Goal: Task Accomplishment & Management: Complete application form

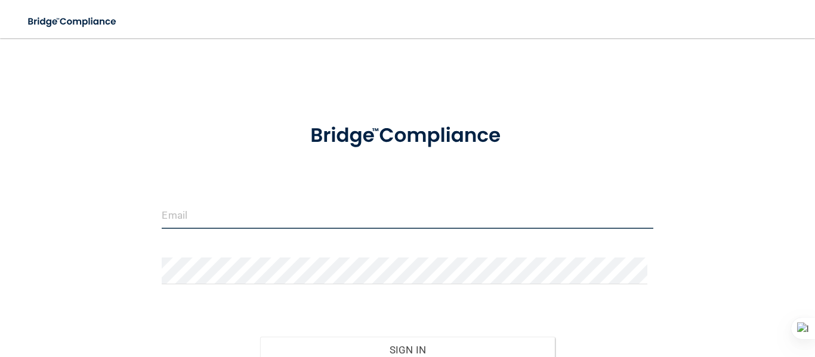
type input "[EMAIL_ADDRESS][DOMAIN_NAME]"
click at [193, 208] on input "[EMAIL_ADDRESS][DOMAIN_NAME]" at bounding box center [407, 215] width 491 height 27
drag, startPoint x: 326, startPoint y: 223, endPoint x: 75, endPoint y: 224, distance: 251.3
click at [75, 224] on div "[EMAIL_ADDRESS][DOMAIN_NAME] Invalid email/password. You don't have permission …" at bounding box center [407, 236] width 767 height 373
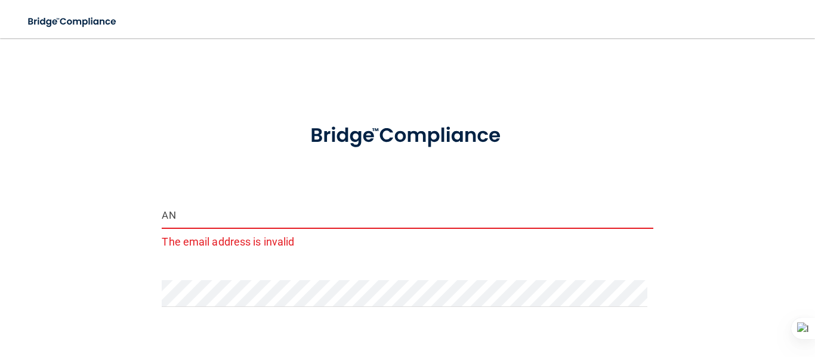
type input "[EMAIL_ADDRESS][DOMAIN_NAME]"
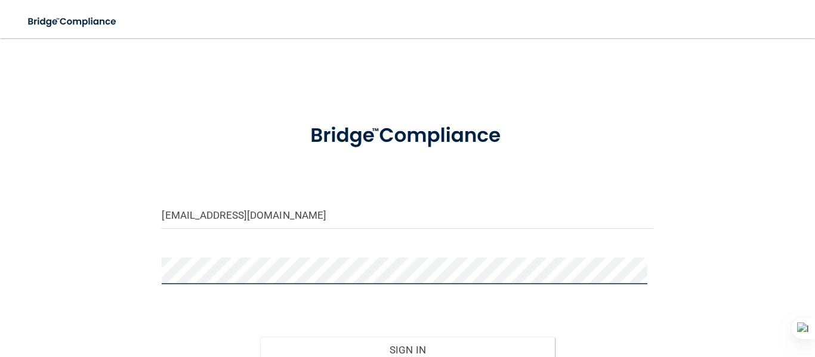
click at [157, 283] on div at bounding box center [407, 276] width 509 height 36
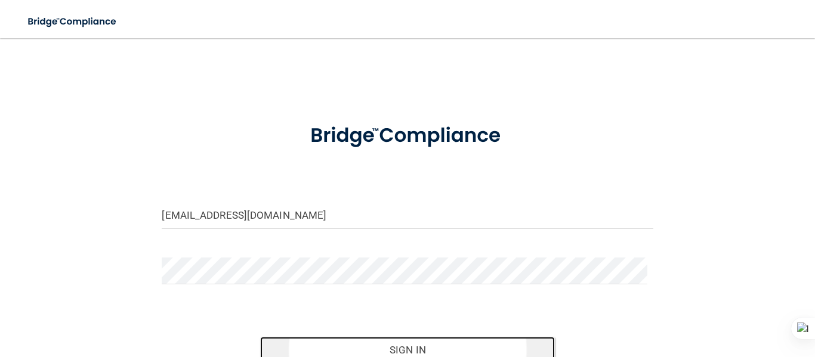
click at [420, 344] on button "Sign In" at bounding box center [407, 350] width 295 height 26
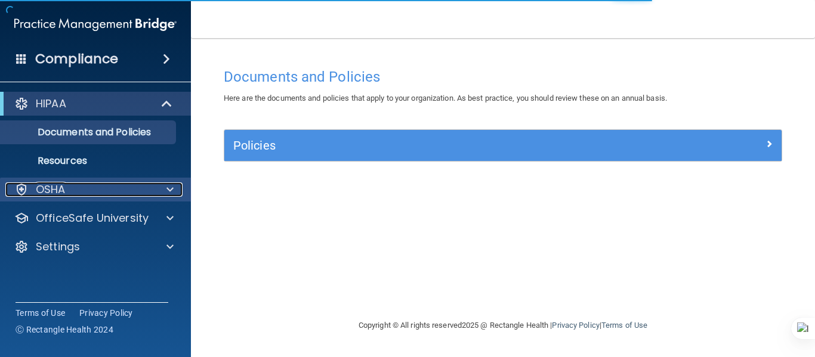
click at [76, 190] on div "OSHA" at bounding box center [79, 190] width 148 height 14
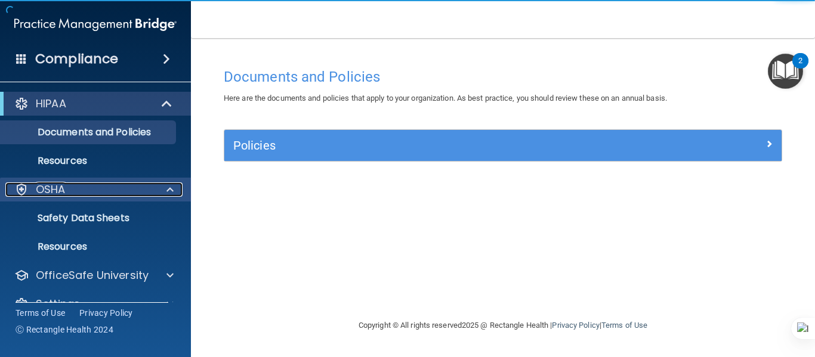
click at [87, 193] on div "OSHA" at bounding box center [79, 190] width 148 height 14
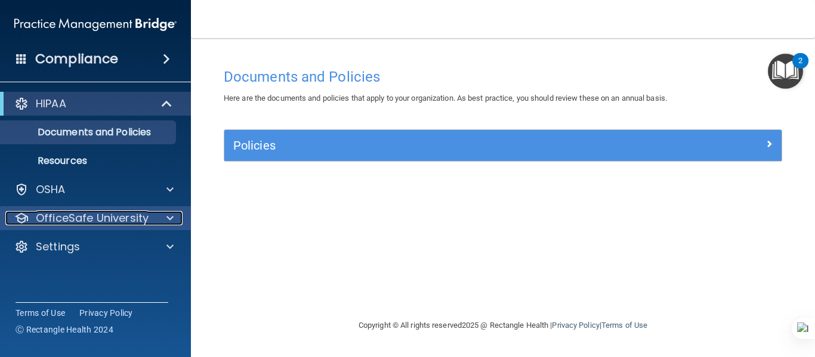
click at [94, 223] on p "OfficeSafe University" at bounding box center [92, 218] width 113 height 14
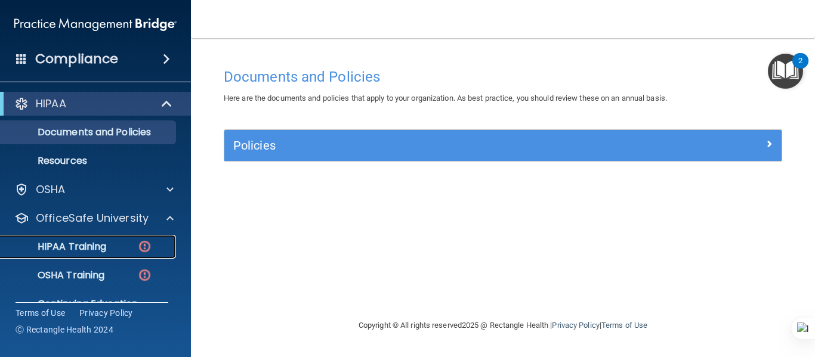
click at [94, 248] on p "HIPAA Training" at bounding box center [57, 247] width 98 height 12
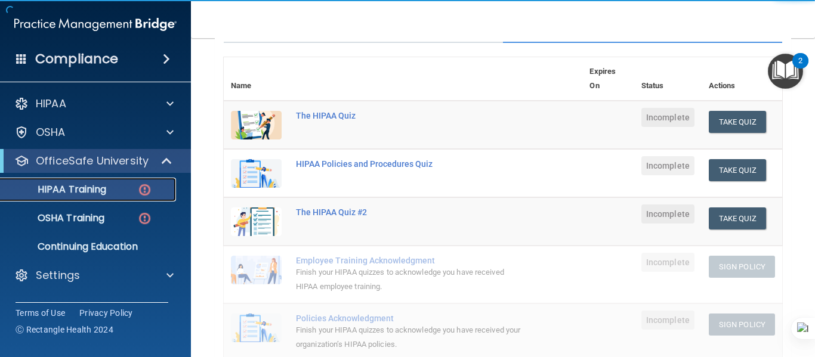
scroll to position [119, 0]
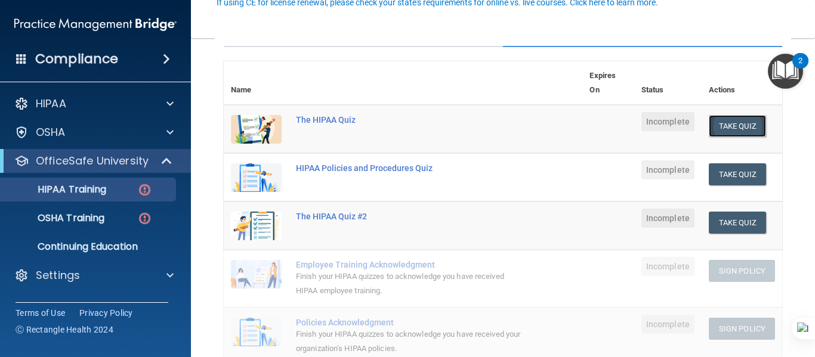
click at [728, 130] on button "Take Quiz" at bounding box center [737, 126] width 57 height 22
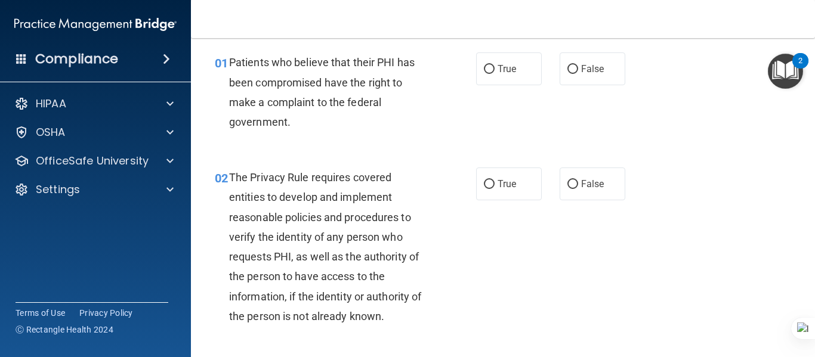
scroll to position [60, 0]
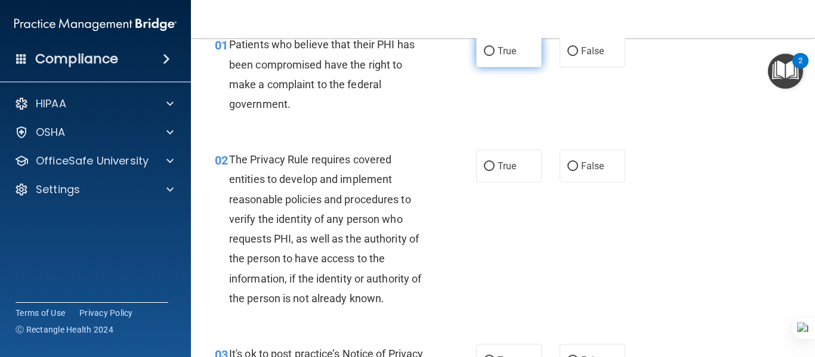
click at [505, 61] on label "True" at bounding box center [509, 51] width 66 height 33
click at [495, 56] on input "True" at bounding box center [489, 51] width 11 height 9
radio input "true"
click at [532, 168] on label "True" at bounding box center [509, 166] width 66 height 33
click at [495, 168] on input "True" at bounding box center [489, 166] width 11 height 9
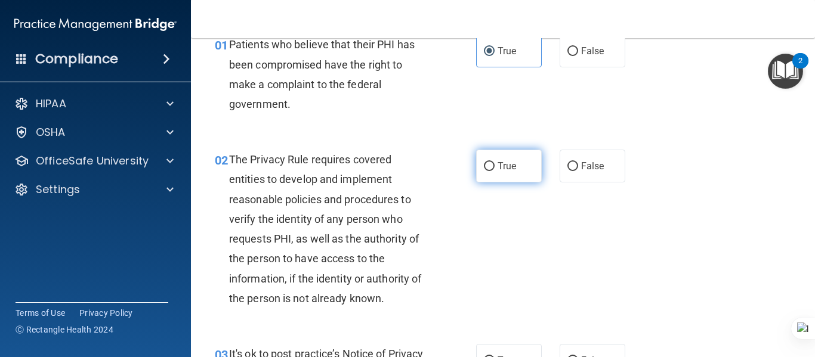
radio input "true"
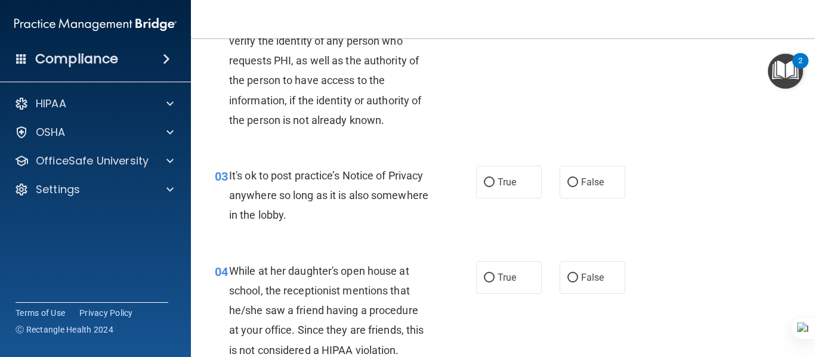
scroll to position [239, 0]
click at [599, 184] on label "False" at bounding box center [593, 181] width 66 height 33
click at [578, 184] on input "False" at bounding box center [573, 182] width 11 height 9
radio input "true"
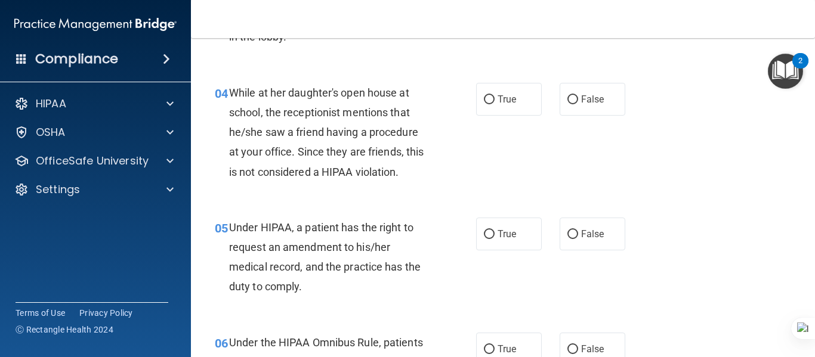
scroll to position [418, 0]
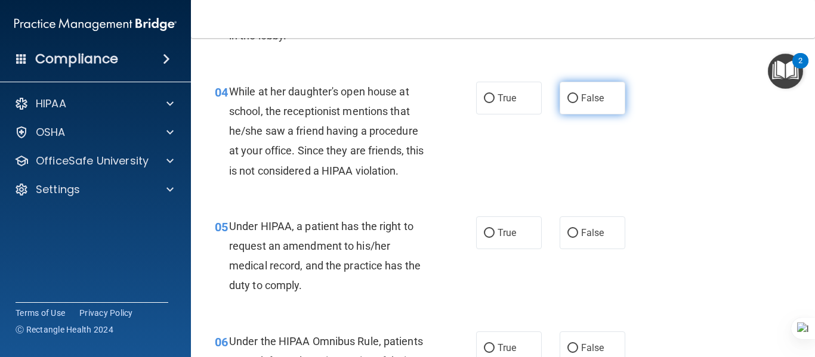
click at [571, 94] on input "False" at bounding box center [573, 98] width 11 height 9
radio input "true"
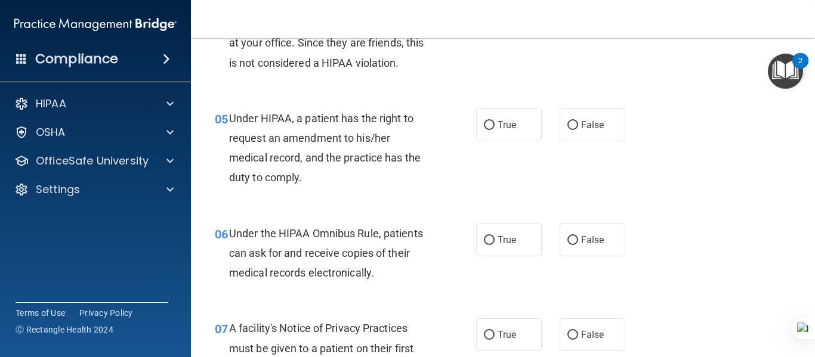
scroll to position [537, 0]
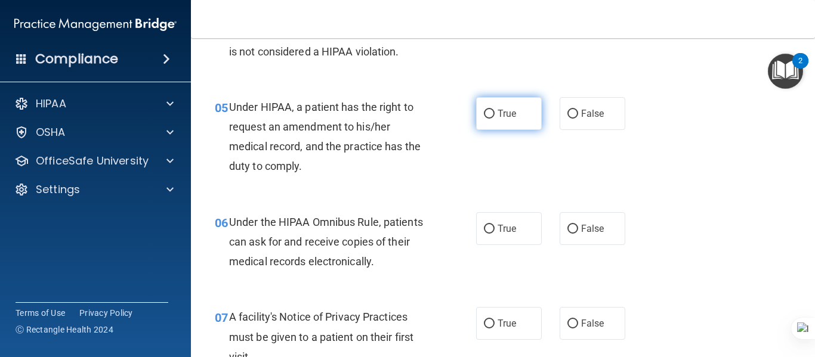
click at [495, 123] on label "True" at bounding box center [509, 113] width 66 height 33
click at [495, 119] on input "True" at bounding box center [489, 114] width 11 height 9
radio input "true"
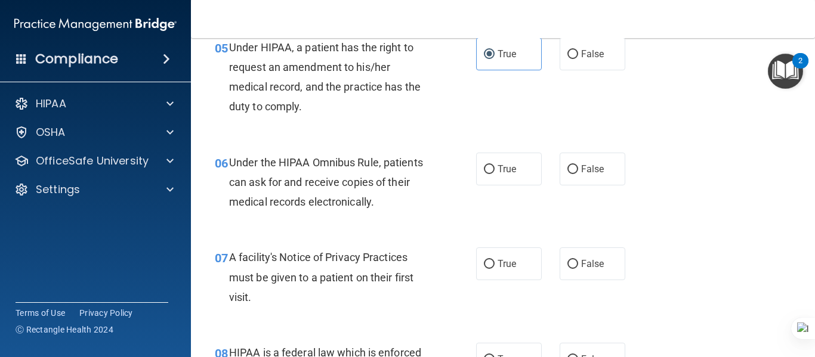
scroll to position [656, 0]
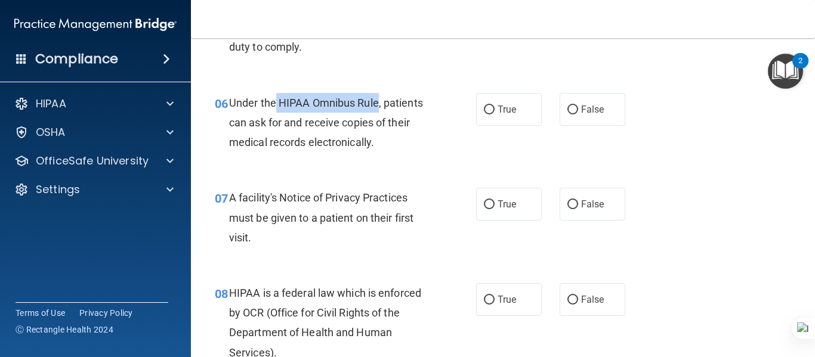
drag, startPoint x: 275, startPoint y: 104, endPoint x: 380, endPoint y: 108, distance: 104.5
click at [380, 108] on span "Under the HIPAA Omnibus Rule, patients can ask for and receive copies of their …" at bounding box center [326, 123] width 194 height 52
copy span "HIPAA Omnibus Rule"
click at [444, 156] on div "06 Under the HIPAA Omnibus Rule, patients can ask for and receive copies of the…" at bounding box center [345, 126] width 297 height 66
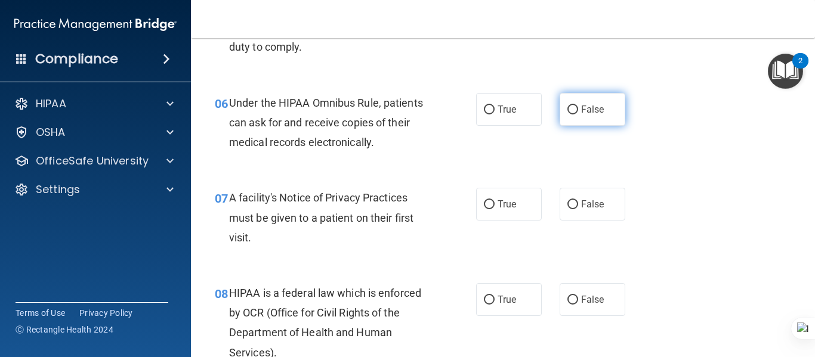
click at [568, 112] on input "False" at bounding box center [573, 110] width 11 height 9
radio input "true"
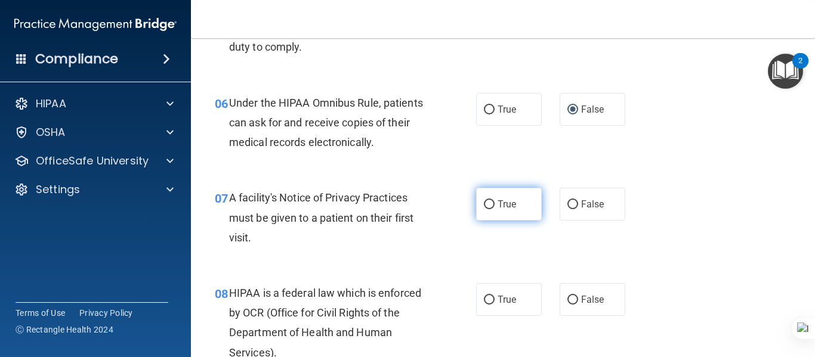
click at [510, 217] on label "True" at bounding box center [509, 204] width 66 height 33
click at [495, 209] on input "True" at bounding box center [489, 205] width 11 height 9
radio input "true"
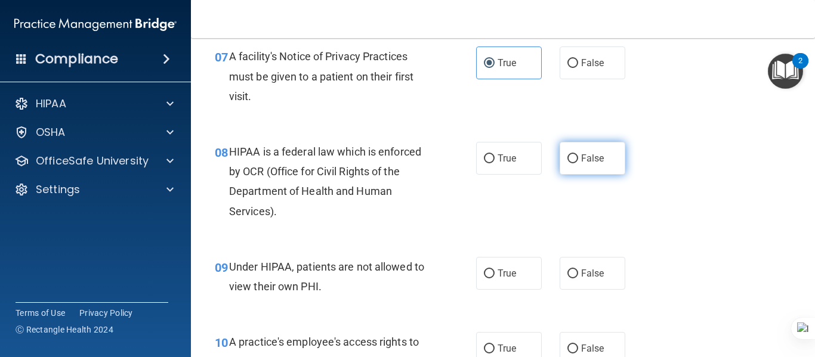
scroll to position [776, 0]
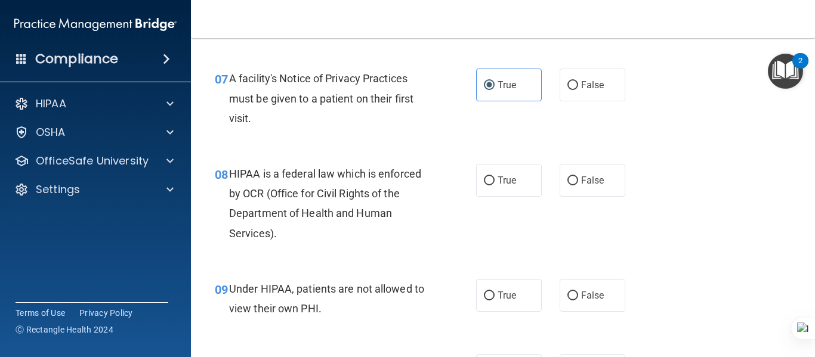
click at [612, 224] on div "08 HIPAA is a federal law which is enforced by OCR (Office for Civil Rights of …" at bounding box center [503, 206] width 594 height 115
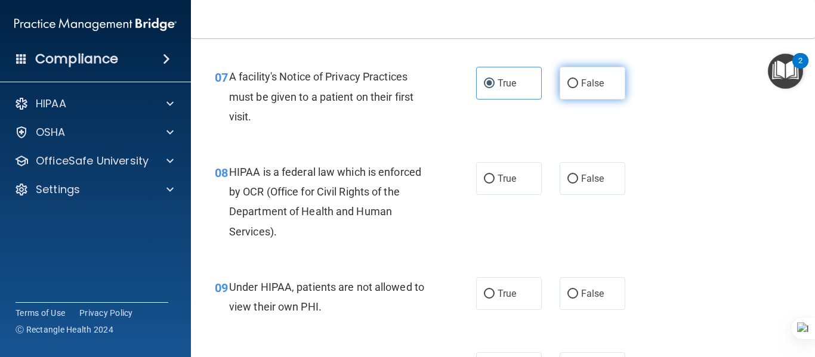
scroll to position [806, 0]
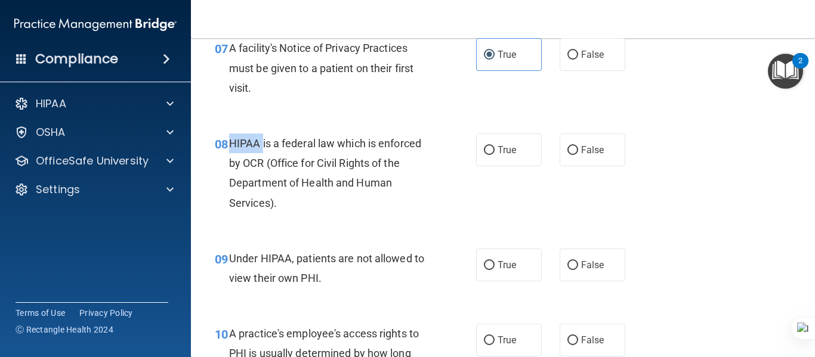
drag, startPoint x: 230, startPoint y: 143, endPoint x: 260, endPoint y: 141, distance: 29.3
click at [261, 141] on span "HIPAA is a federal law which is enforced by OCR (Office for Civil Rights of the…" at bounding box center [325, 173] width 192 height 72
click at [247, 145] on span "HIPAA is a federal law which is enforced by OCR (Office for Civil Rights of the…" at bounding box center [325, 173] width 192 height 72
click at [532, 135] on label "True" at bounding box center [509, 150] width 66 height 33
click at [495, 146] on input "True" at bounding box center [489, 150] width 11 height 9
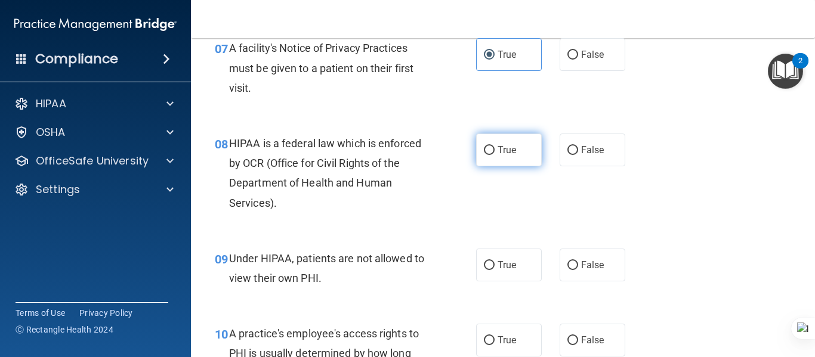
radio input "true"
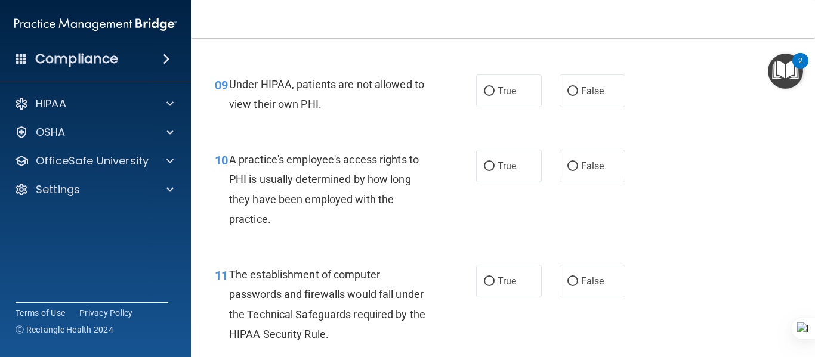
scroll to position [985, 0]
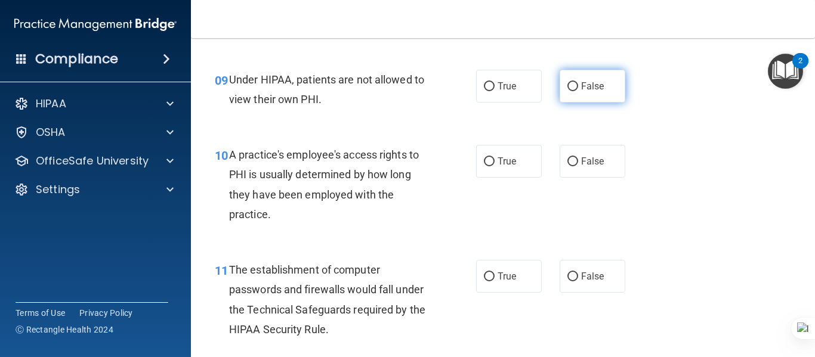
click at [581, 83] on span "False" at bounding box center [592, 86] width 23 height 11
click at [578, 83] on input "False" at bounding box center [573, 86] width 11 height 9
radio input "true"
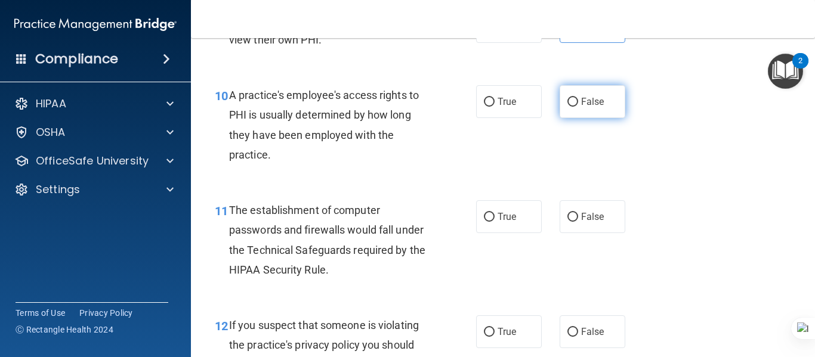
click at [581, 102] on span "False" at bounding box center [592, 101] width 23 height 11
click at [578, 102] on input "False" at bounding box center [573, 102] width 11 height 9
radio input "true"
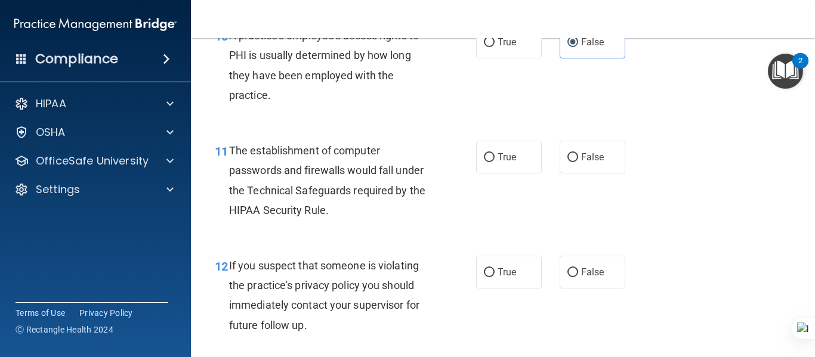
click at [598, 206] on div "11 The establishment of computer passwords and firewalls would fall under the T…" at bounding box center [503, 183] width 594 height 115
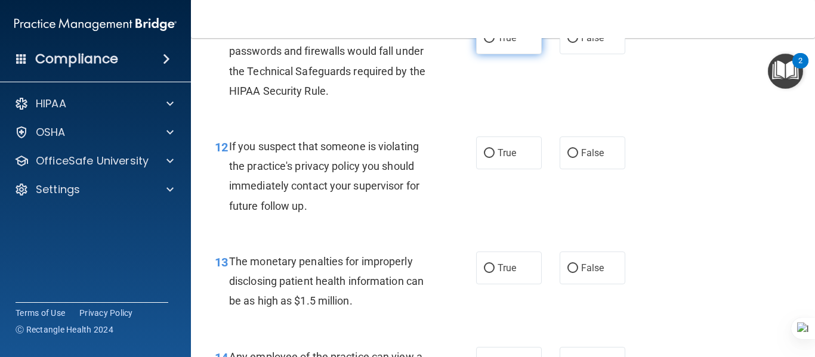
scroll to position [1164, 0]
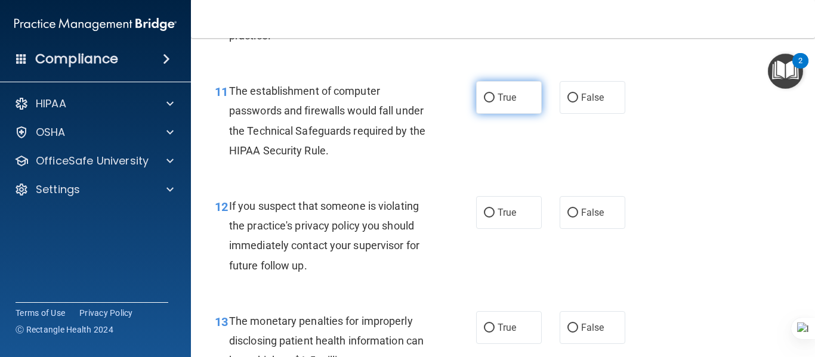
click at [519, 103] on label "True" at bounding box center [509, 97] width 66 height 33
click at [495, 103] on input "True" at bounding box center [489, 98] width 11 height 9
radio input "true"
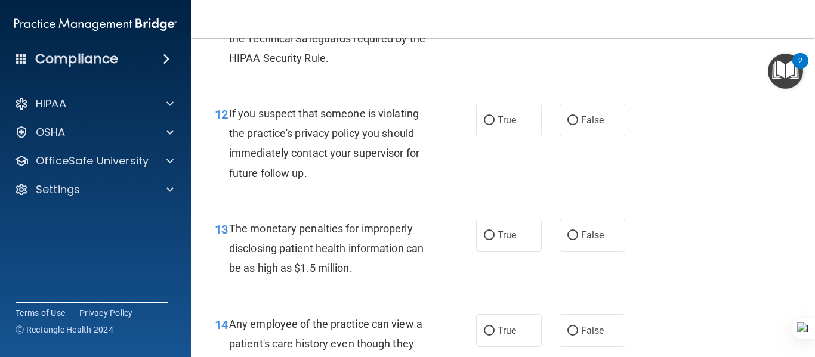
scroll to position [1284, 0]
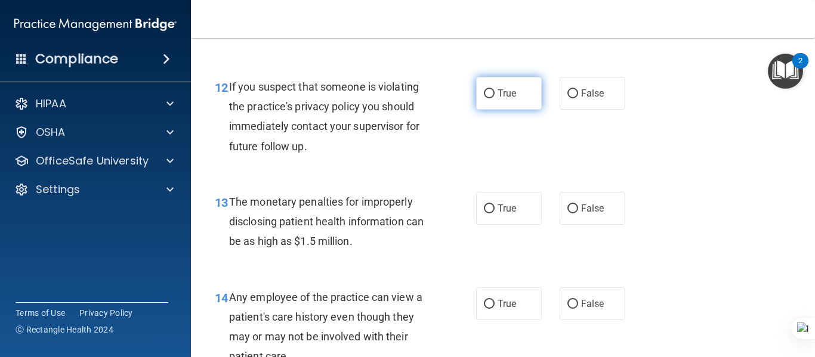
click at [500, 98] on span "True" at bounding box center [507, 93] width 19 height 11
click at [495, 98] on input "True" at bounding box center [489, 94] width 11 height 9
radio input "true"
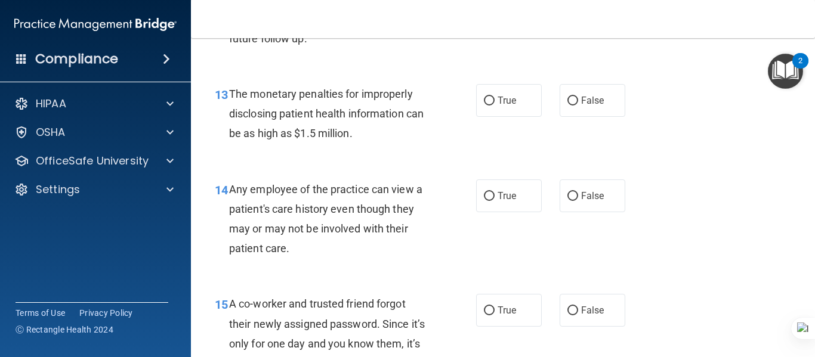
scroll to position [1403, 0]
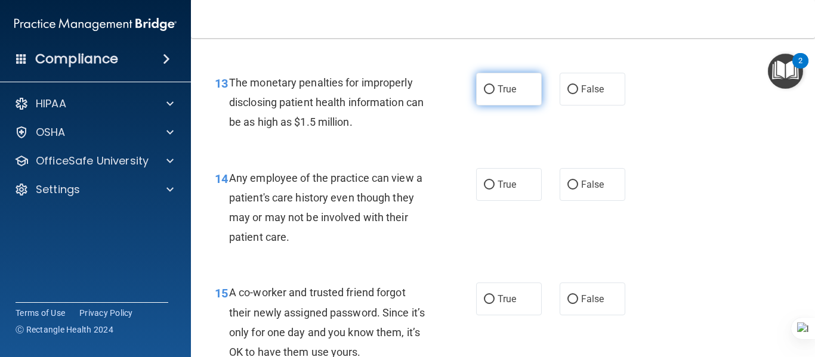
click at [510, 99] on label "True" at bounding box center [509, 89] width 66 height 33
click at [495, 94] on input "True" at bounding box center [489, 89] width 11 height 9
radio input "true"
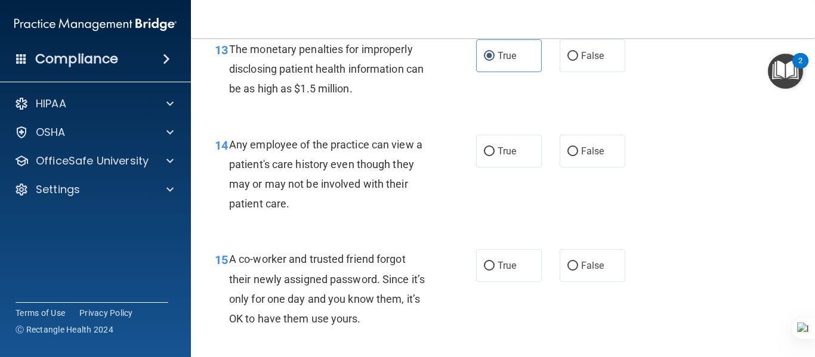
scroll to position [1463, 0]
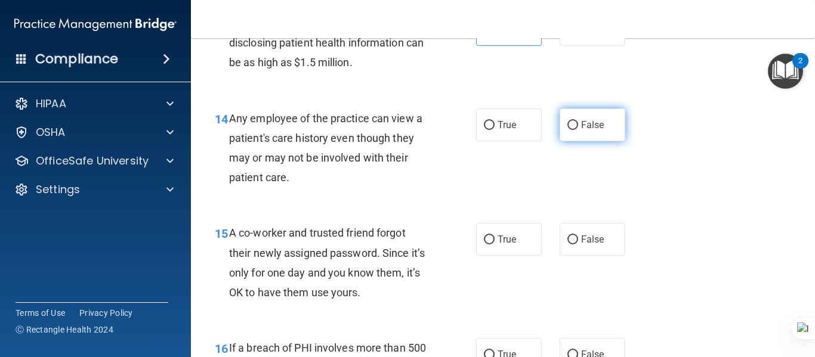
click at [568, 127] on input "False" at bounding box center [573, 125] width 11 height 9
radio input "true"
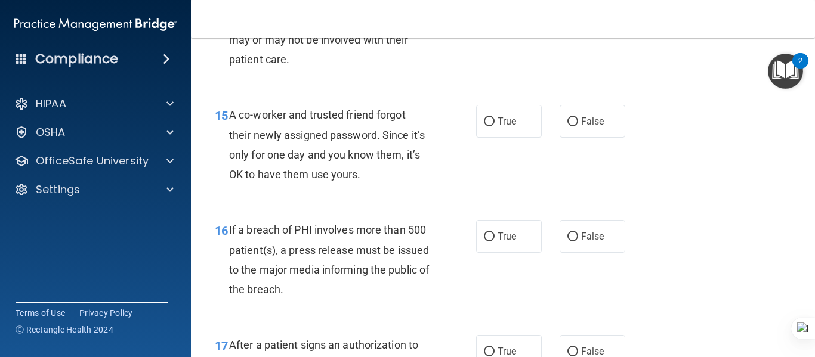
scroll to position [1582, 0]
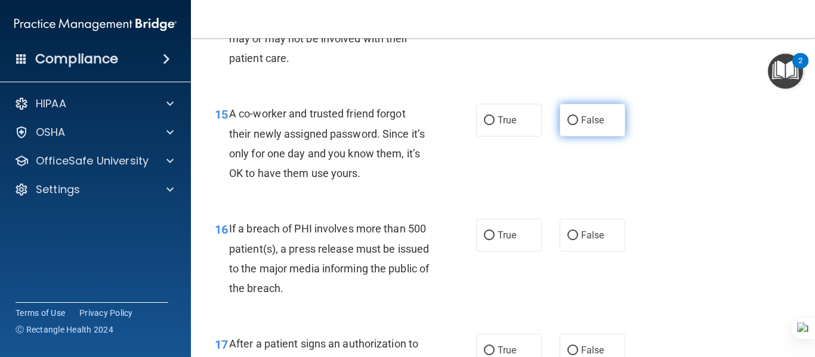
click at [560, 128] on label "False" at bounding box center [593, 120] width 66 height 33
click at [568, 125] on input "False" at bounding box center [573, 120] width 11 height 9
radio input "true"
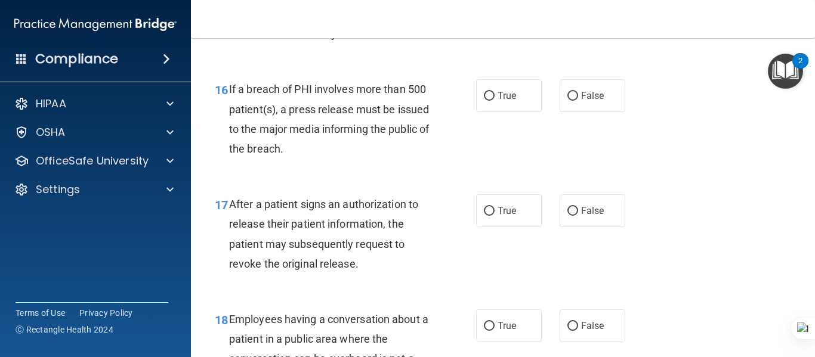
scroll to position [1701, 0]
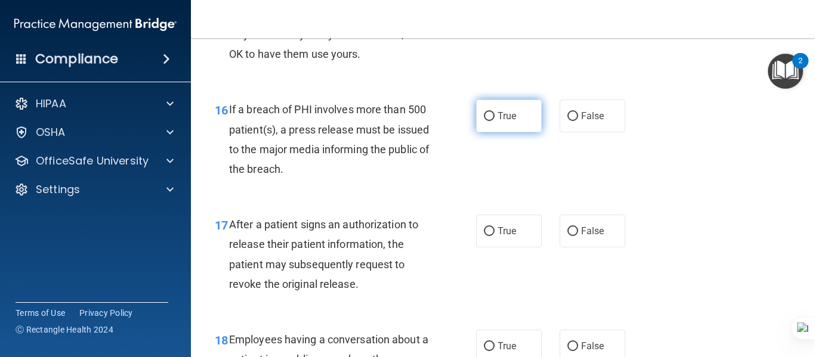
click at [511, 127] on label "True" at bounding box center [509, 116] width 66 height 33
click at [495, 121] on input "True" at bounding box center [489, 116] width 11 height 9
radio input "true"
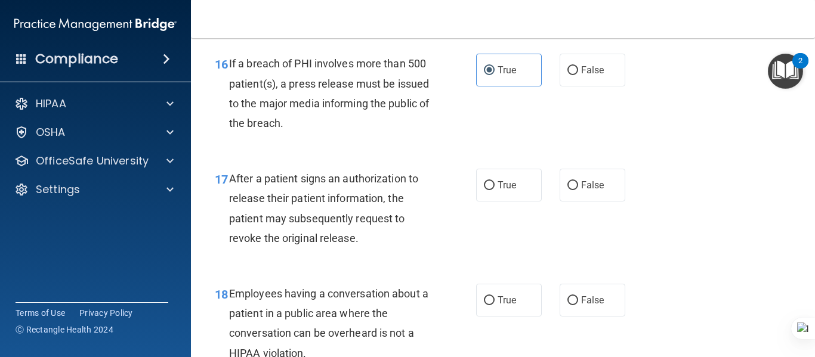
scroll to position [1821, 0]
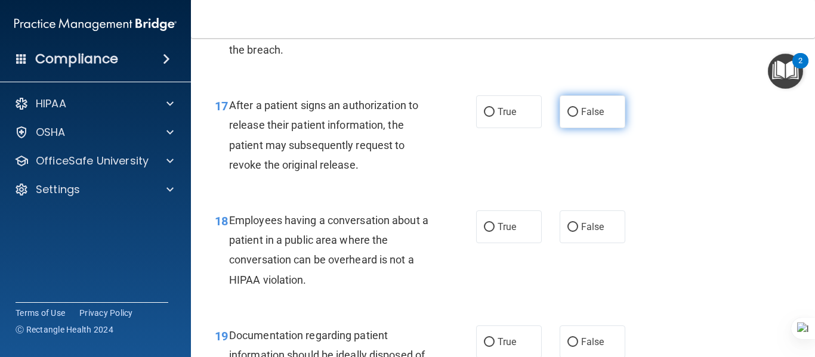
click at [572, 115] on input "False" at bounding box center [573, 112] width 11 height 9
radio input "true"
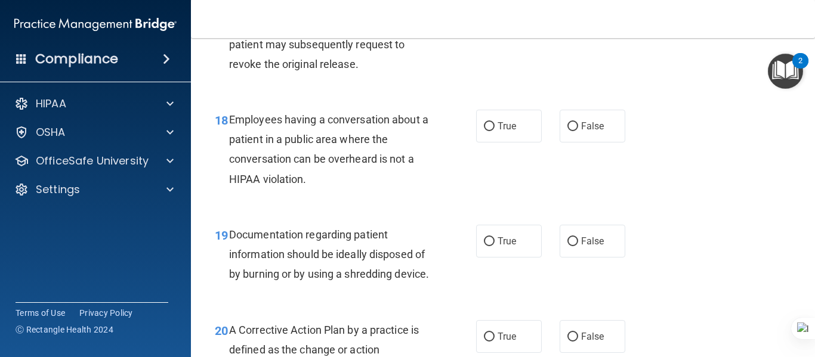
scroll to position [1940, 0]
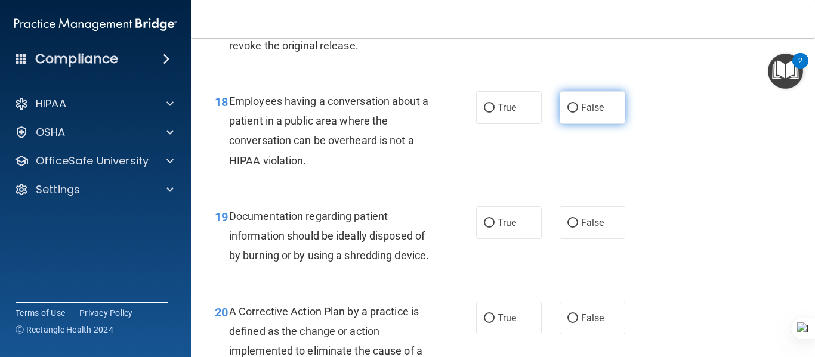
click at [582, 118] on label "False" at bounding box center [593, 107] width 66 height 33
click at [578, 113] on input "False" at bounding box center [573, 108] width 11 height 9
radio input "true"
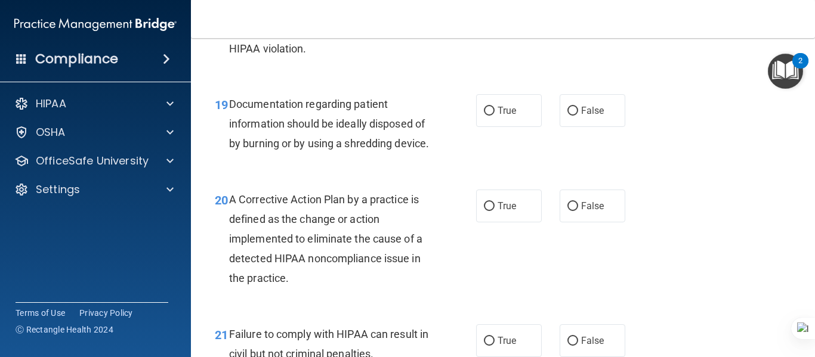
scroll to position [2060, 0]
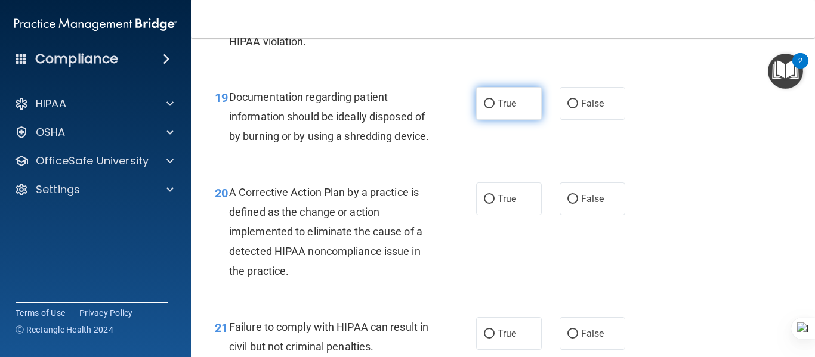
click at [529, 103] on label "True" at bounding box center [509, 103] width 66 height 33
click at [495, 103] on input "True" at bounding box center [489, 104] width 11 height 9
radio input "true"
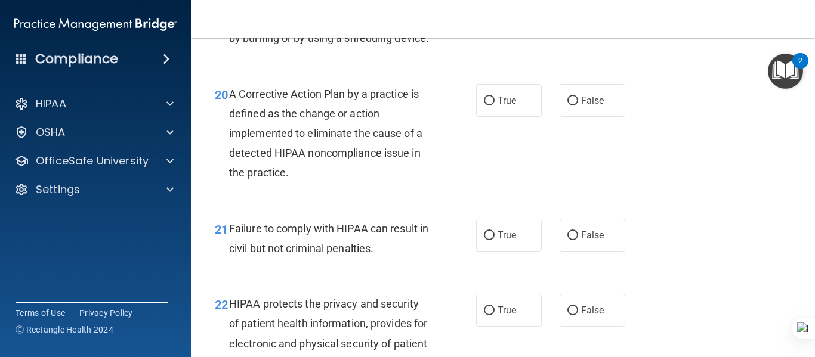
scroll to position [2179, 0]
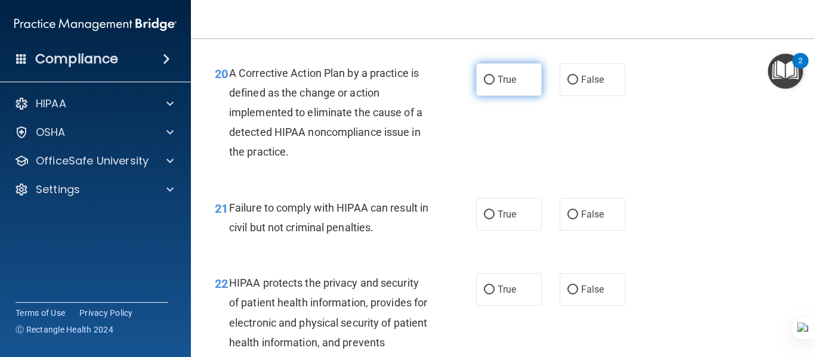
click at [519, 96] on label "True" at bounding box center [509, 79] width 66 height 33
click at [495, 85] on input "True" at bounding box center [489, 80] width 11 height 9
radio input "true"
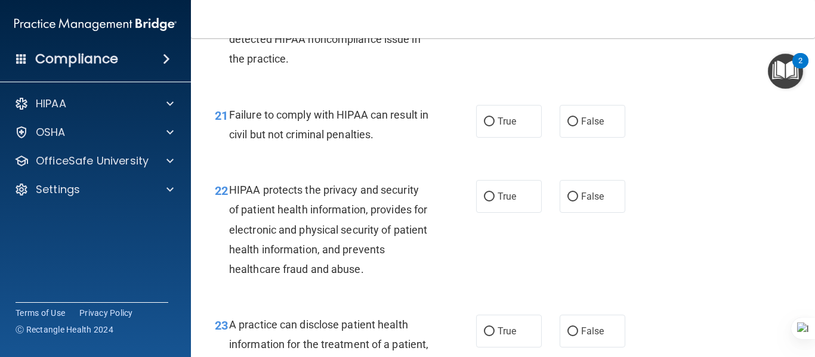
scroll to position [2298, 0]
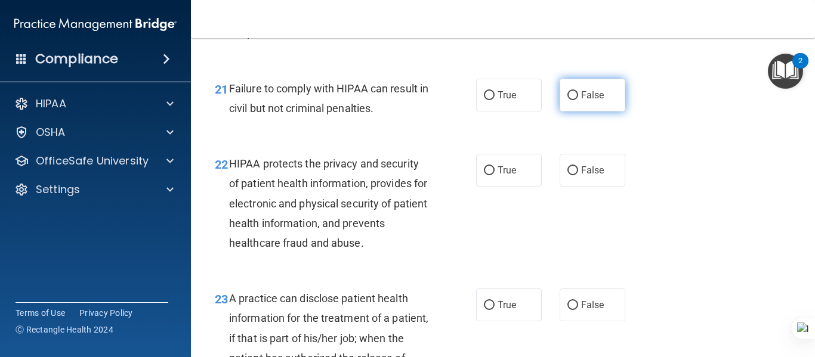
click at [572, 112] on label "False" at bounding box center [593, 95] width 66 height 33
click at [572, 100] on input "False" at bounding box center [573, 95] width 11 height 9
radio input "true"
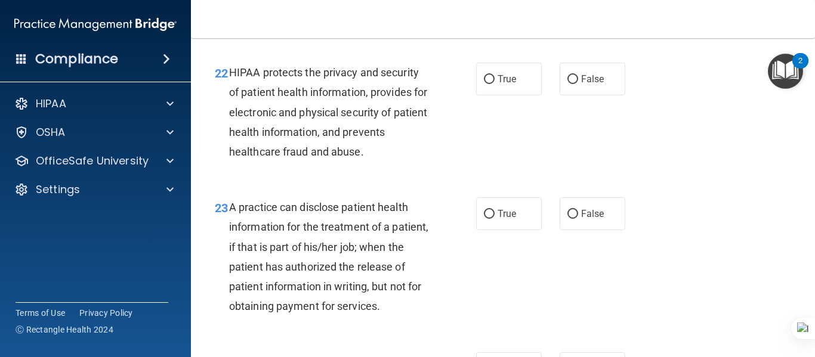
scroll to position [2418, 0]
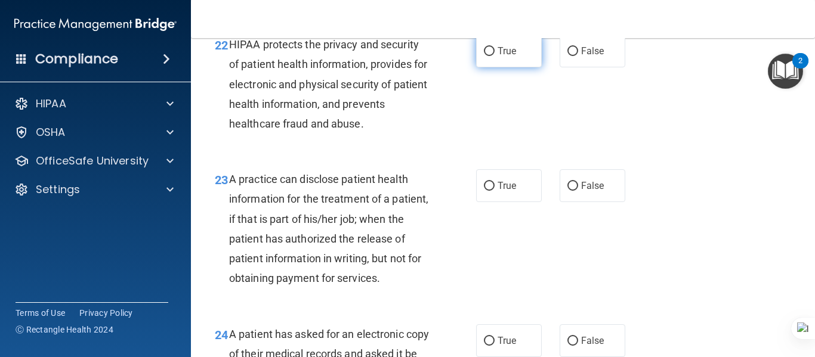
click at [515, 66] on label "True" at bounding box center [509, 51] width 66 height 33
click at [495, 56] on input "True" at bounding box center [489, 51] width 11 height 9
radio input "true"
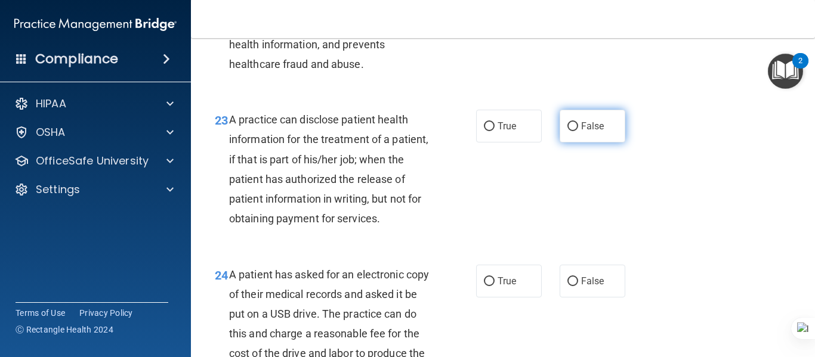
scroll to position [2537, 0]
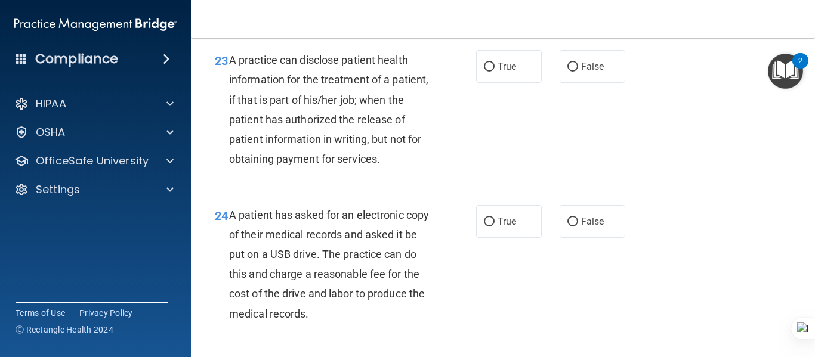
click at [541, 83] on div "True False" at bounding box center [555, 66] width 158 height 33
click at [522, 83] on label "True" at bounding box center [509, 66] width 66 height 33
click at [495, 72] on input "True" at bounding box center [489, 67] width 11 height 9
radio input "true"
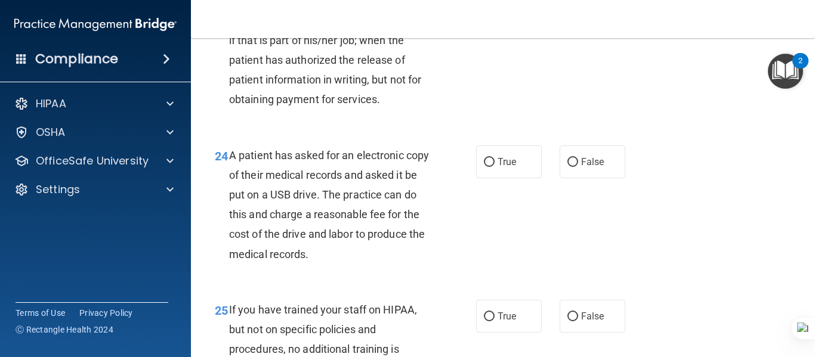
scroll to position [2716, 0]
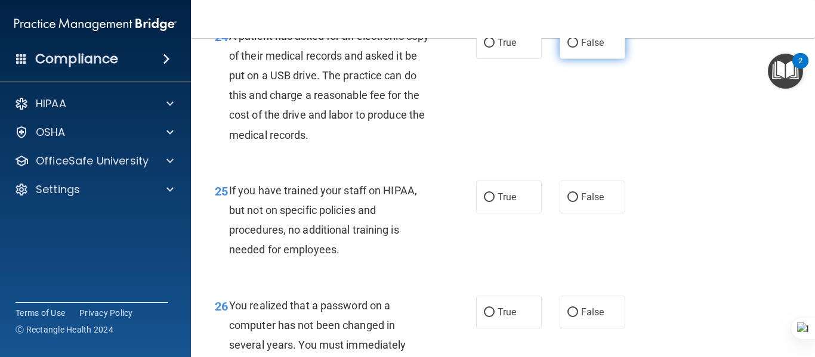
click at [587, 59] on label "False" at bounding box center [593, 42] width 66 height 33
click at [578, 48] on input "False" at bounding box center [573, 43] width 11 height 9
radio input "true"
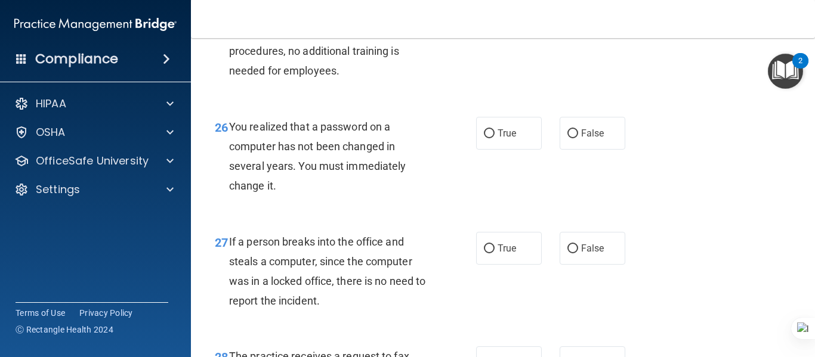
scroll to position [2835, 0]
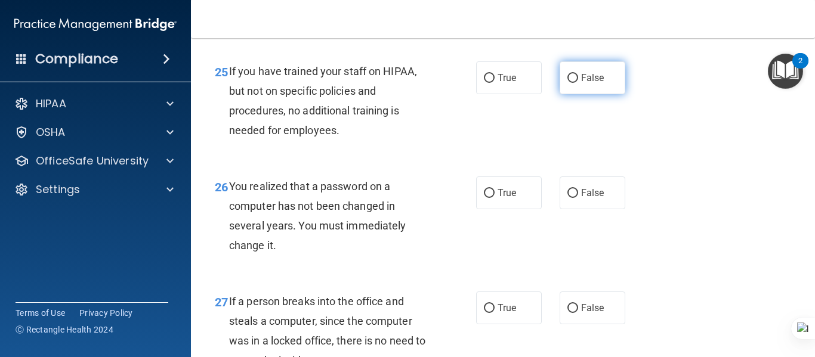
click at [582, 84] on span "False" at bounding box center [592, 77] width 23 height 11
click at [578, 83] on input "False" at bounding box center [573, 78] width 11 height 9
radio input "true"
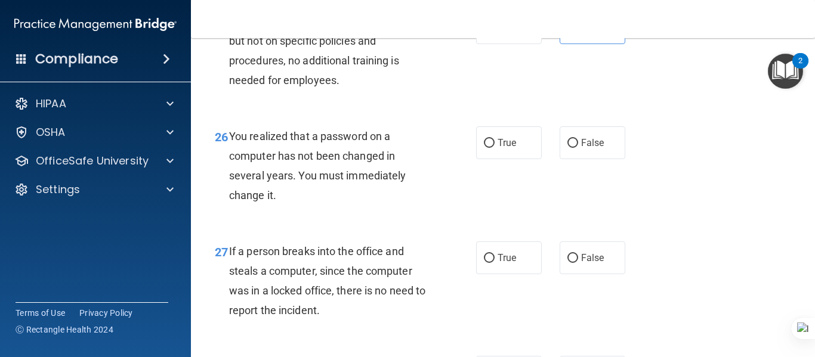
scroll to position [2955, 0]
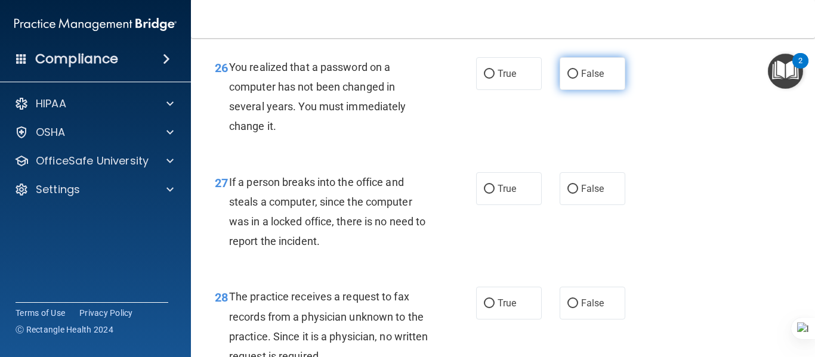
click at [602, 90] on label "False" at bounding box center [593, 73] width 66 height 33
click at [578, 79] on input "False" at bounding box center [573, 74] width 11 height 9
radio input "true"
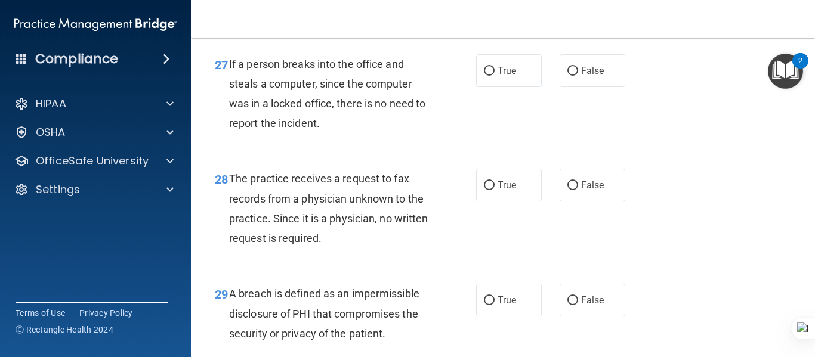
scroll to position [3074, 0]
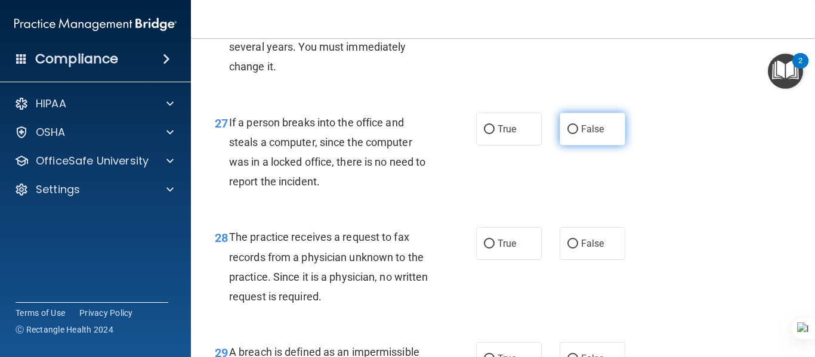
click at [590, 135] on span "False" at bounding box center [592, 129] width 23 height 11
click at [578, 134] on input "False" at bounding box center [573, 129] width 11 height 9
radio input "true"
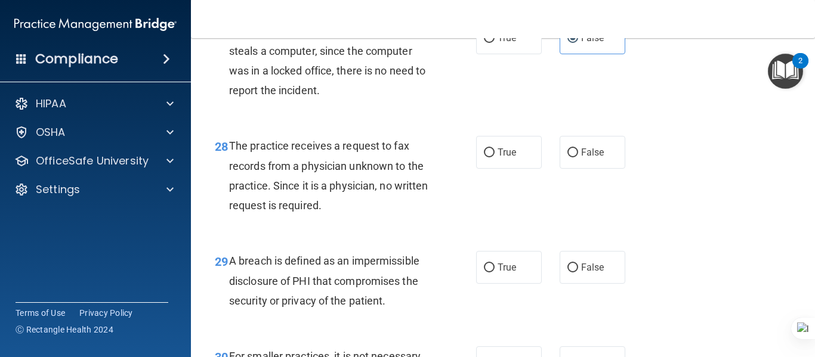
scroll to position [3134, 0]
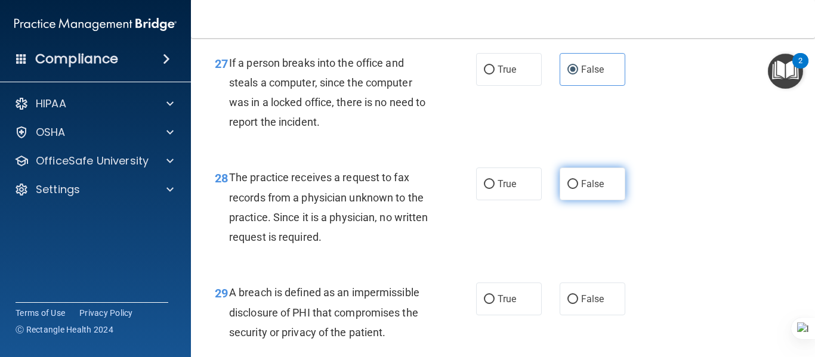
click at [568, 189] on input "False" at bounding box center [573, 184] width 11 height 9
radio input "true"
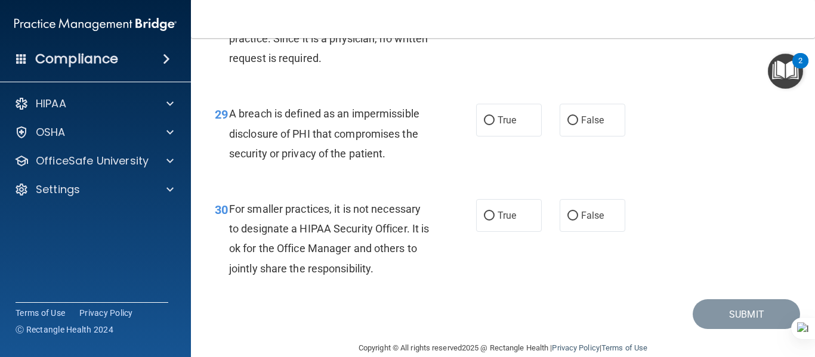
scroll to position [3313, 0]
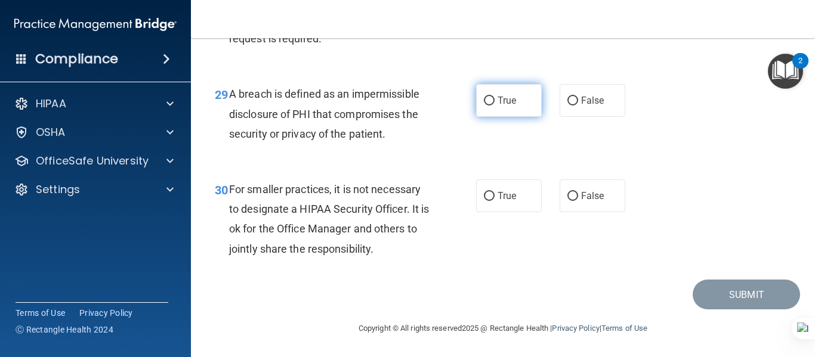
click at [514, 113] on label "True" at bounding box center [509, 100] width 66 height 33
click at [495, 106] on input "True" at bounding box center [489, 101] width 11 height 9
radio input "true"
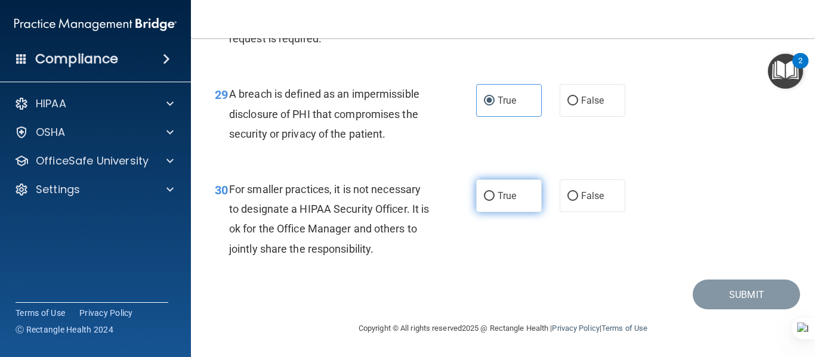
click at [517, 196] on label "True" at bounding box center [509, 196] width 66 height 33
click at [495, 196] on input "True" at bounding box center [489, 196] width 11 height 9
radio input "true"
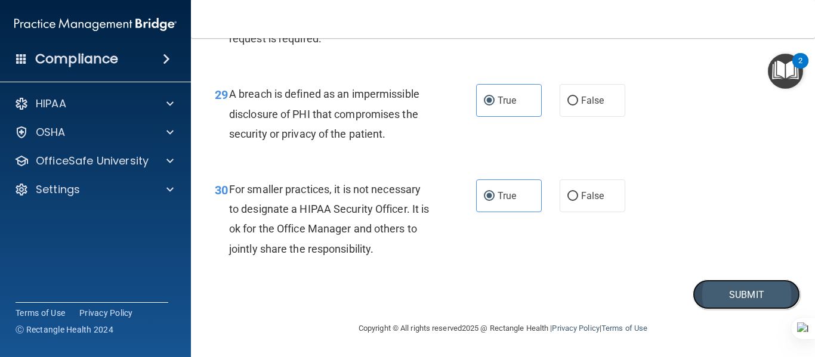
click at [736, 295] on button "Submit" at bounding box center [746, 295] width 107 height 30
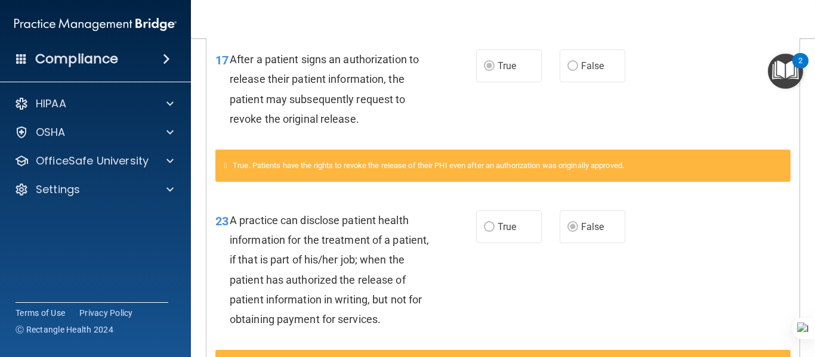
scroll to position [656, 0]
